Goal: Complete application form

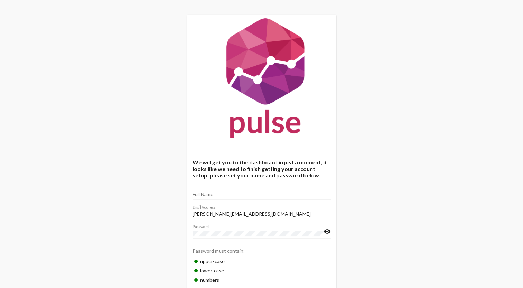
click at [383, 63] on div "We will get you to the dashboard in just a moment, it looks like we need to fin…" at bounding box center [261, 171] width 523 height 342
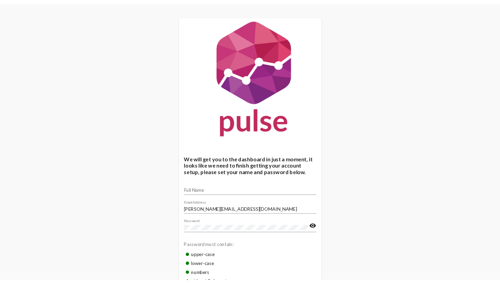
scroll to position [54, 0]
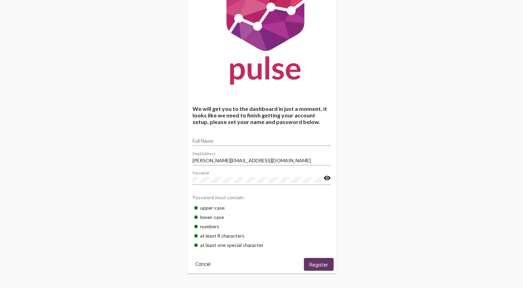
drag, startPoint x: 225, startPoint y: 143, endPoint x: 215, endPoint y: 121, distance: 24.6
click at [215, 121] on h4 "We will get you to the dashboard in just a moment, it looks like we need to fin…" at bounding box center [261, 115] width 138 height 20
click at [44, 126] on div "We will get you to the dashboard in just a moment, it looks like we need to fin…" at bounding box center [261, 117] width 523 height 342
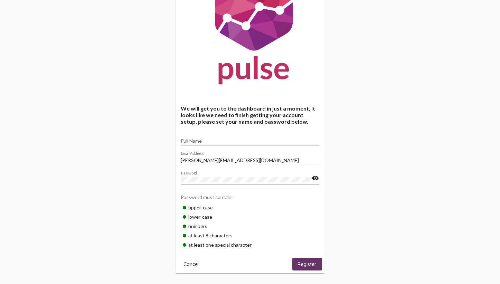
scroll to position [0, 0]
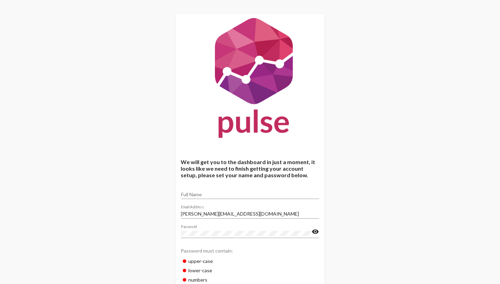
scroll to position [57, 0]
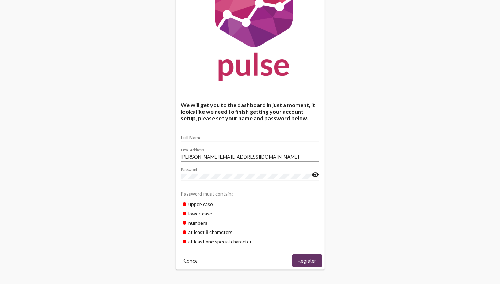
click at [202, 137] on input "Full Name" at bounding box center [250, 138] width 138 height 6
type input "Marisa McElroy"
drag, startPoint x: 312, startPoint y: 259, endPoint x: 304, endPoint y: 259, distance: 8.6
click at [304, 259] on span "Register" at bounding box center [307, 261] width 19 height 6
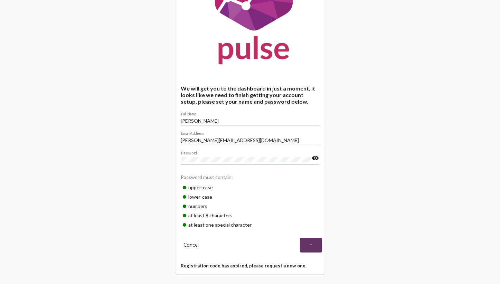
scroll to position [76, 0]
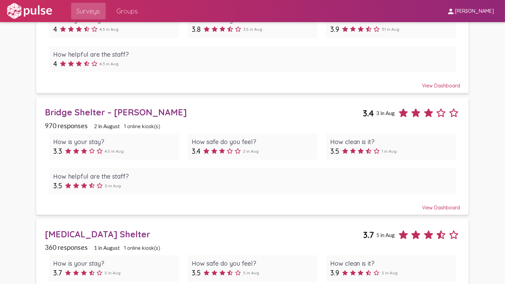
scroll to position [152, 0]
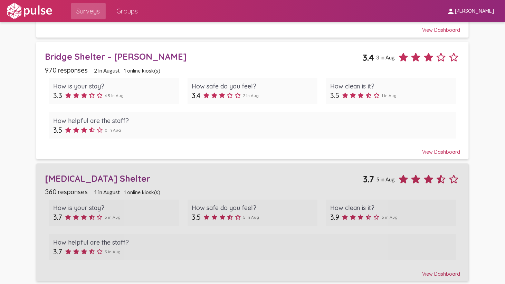
click at [404, 276] on link "Harm Reduction Shelter 3.7 5 in Aug 360 responses 1 in August 1 online kiosk(s)…" at bounding box center [252, 221] width 432 height 117
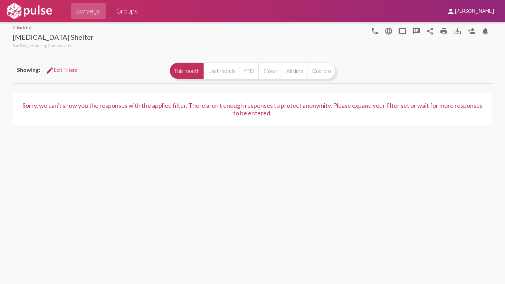
click at [21, 26] on link "arrow_back_ios back to list" at bounding box center [53, 27] width 81 height 5
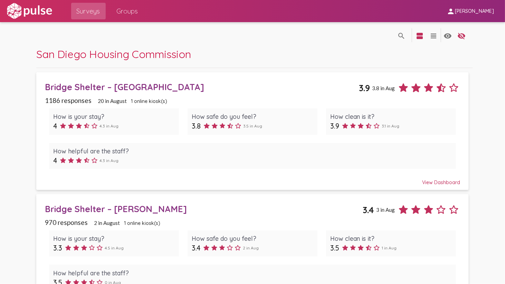
click at [295, 275] on div "How helpful are the staff?" at bounding box center [252, 273] width 399 height 8
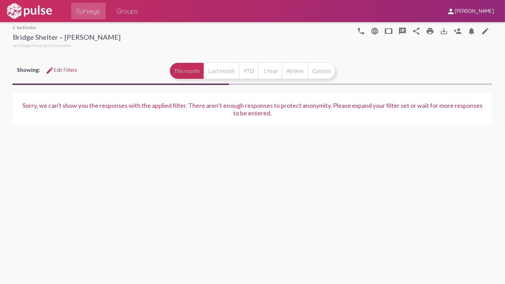
drag, startPoint x: 263, startPoint y: 144, endPoint x: 257, endPoint y: 79, distance: 65.2
click at [257, 79] on div "arrow_back_ios back to list Bridge Shelter – Newton San Diego Housing Commissio…" at bounding box center [252, 153] width 505 height 262
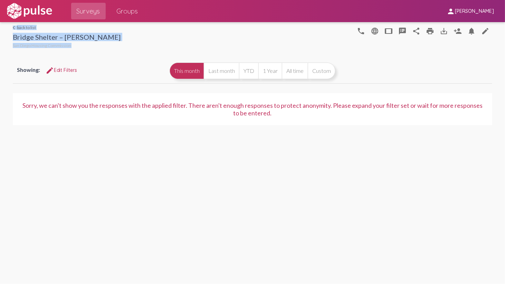
drag, startPoint x: 257, startPoint y: 79, endPoint x: 44, endPoint y: 28, distance: 219.7
click at [44, 28] on div "arrow_back_ios back to list Bridge Shelter – Newton San Diego Housing Commissio…" at bounding box center [253, 36] width 480 height 28
click at [197, 53] on div "arrow_back_ios back to list Bridge Shelter – Newton San Diego Housing Commissio…" at bounding box center [253, 77] width 480 height 111
drag, startPoint x: 54, startPoint y: 20, endPoint x: 31, endPoint y: 33, distance: 26.6
click at [31, 33] on div "Surveys Groups person Marisa McElroy arrow_back_ios back to list Bridge Shelter…" at bounding box center [252, 142] width 505 height 284
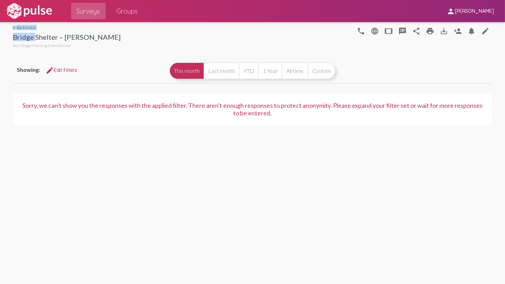
click at [26, 25] on link "arrow_back_ios back to list" at bounding box center [67, 27] width 108 height 5
